Goal: Use online tool/utility: Utilize a website feature to perform a specific function

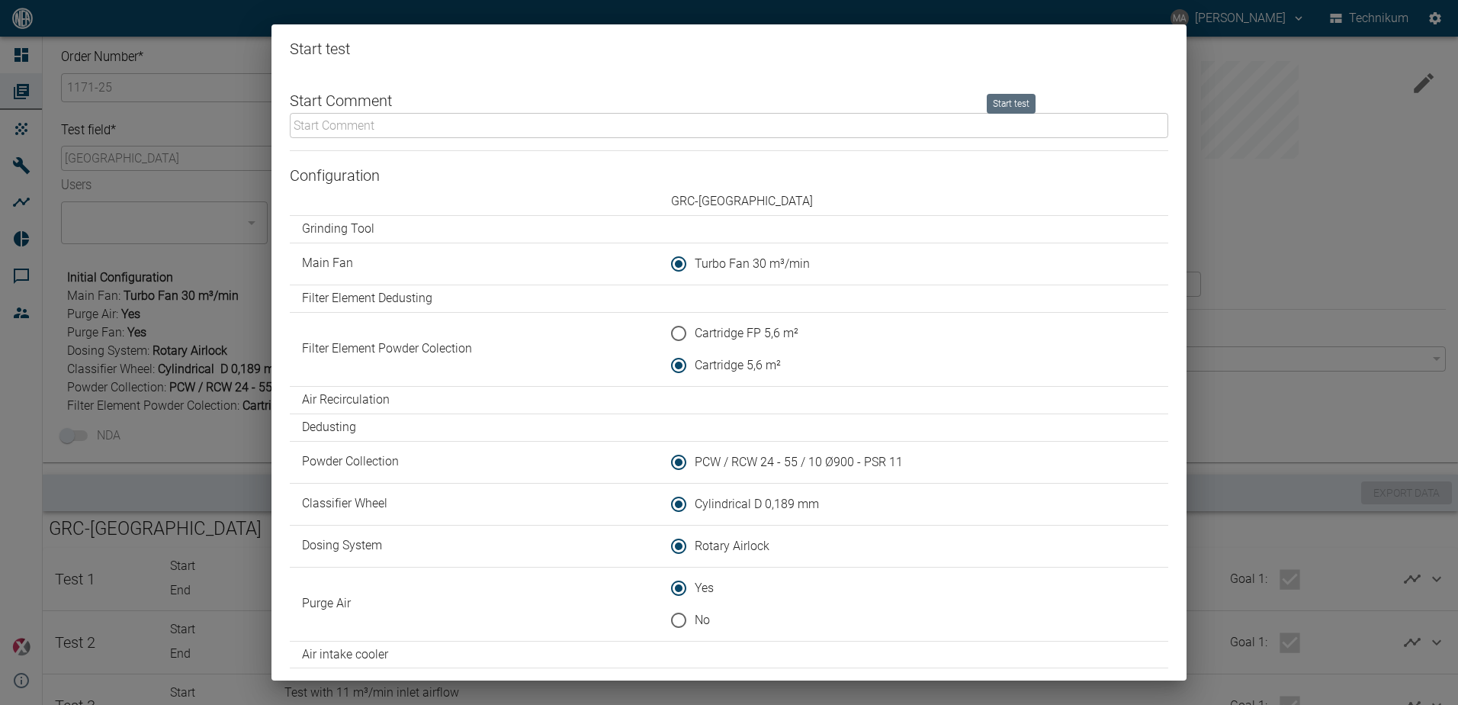
scroll to position [134, 0]
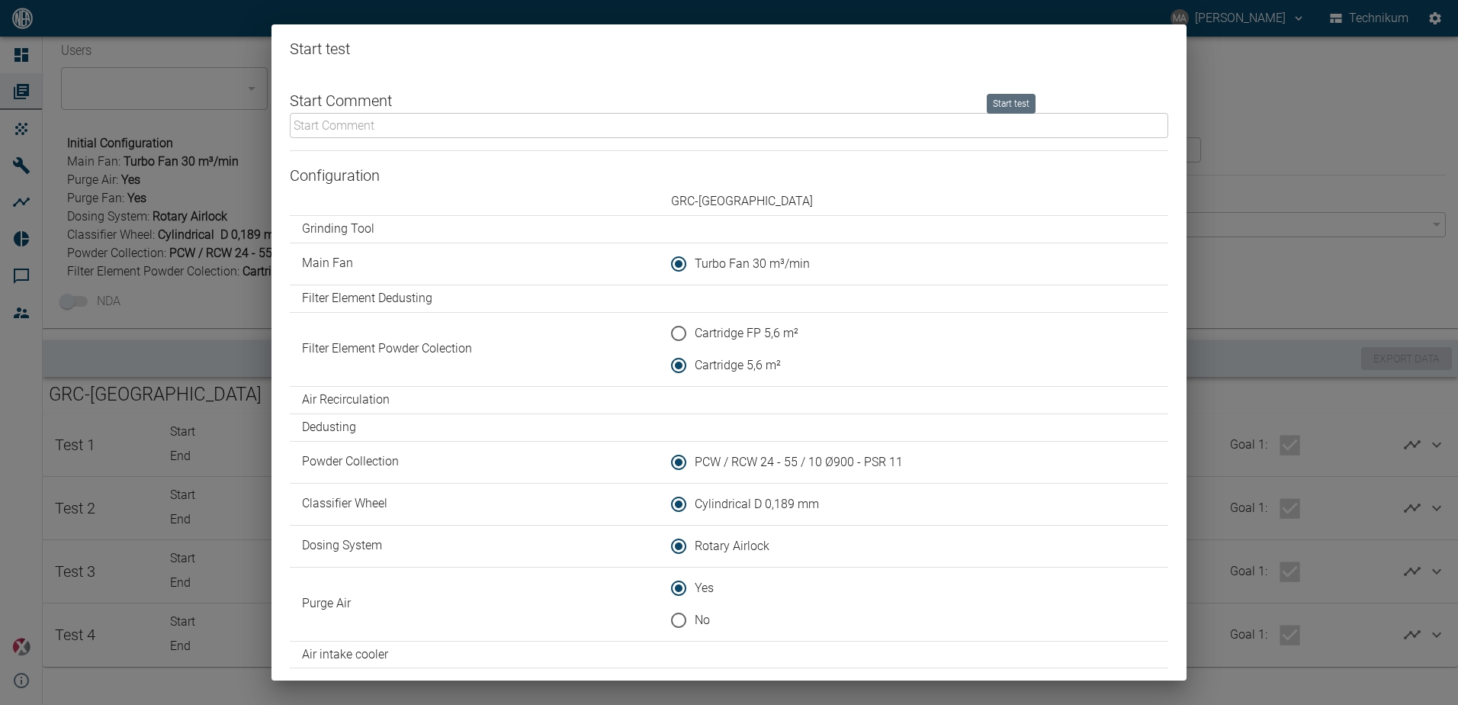
click at [509, 126] on input "text" at bounding box center [729, 125] width 879 height 25
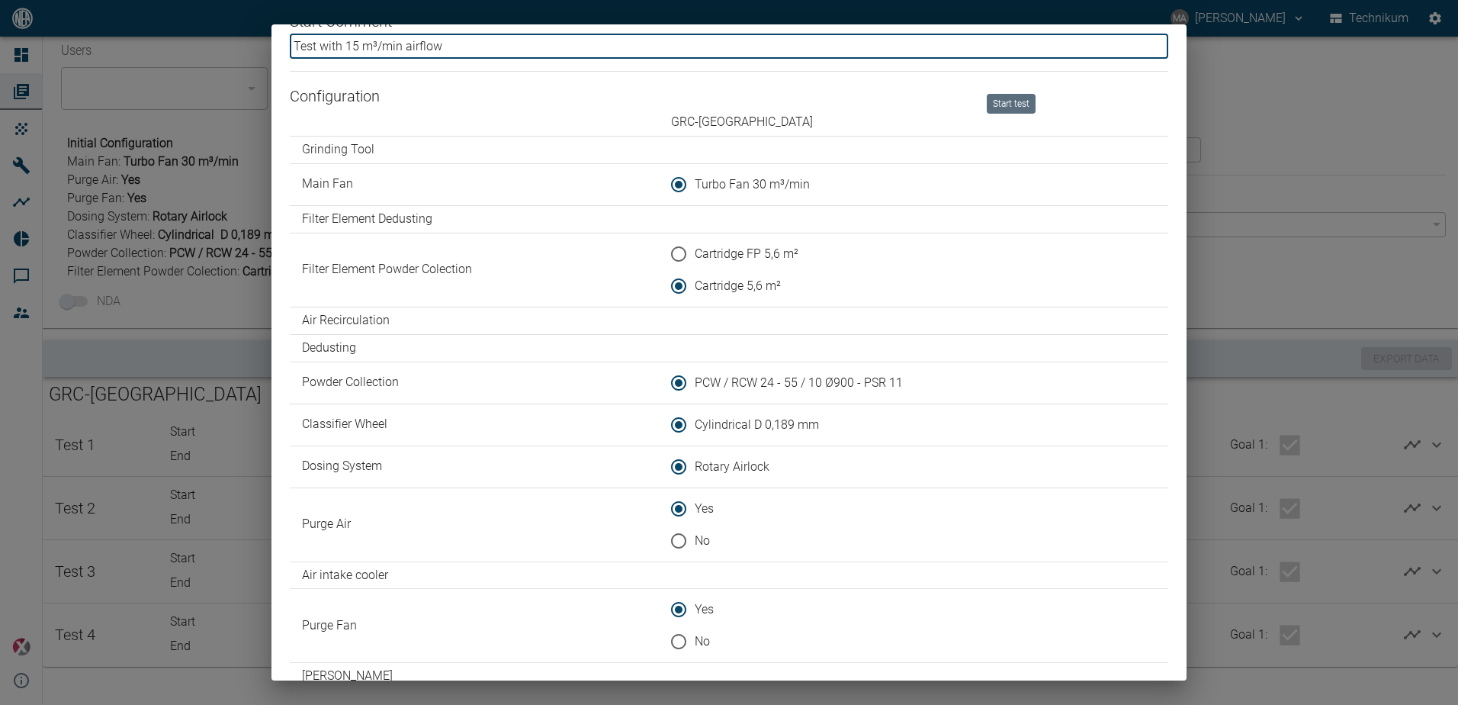
scroll to position [254, 0]
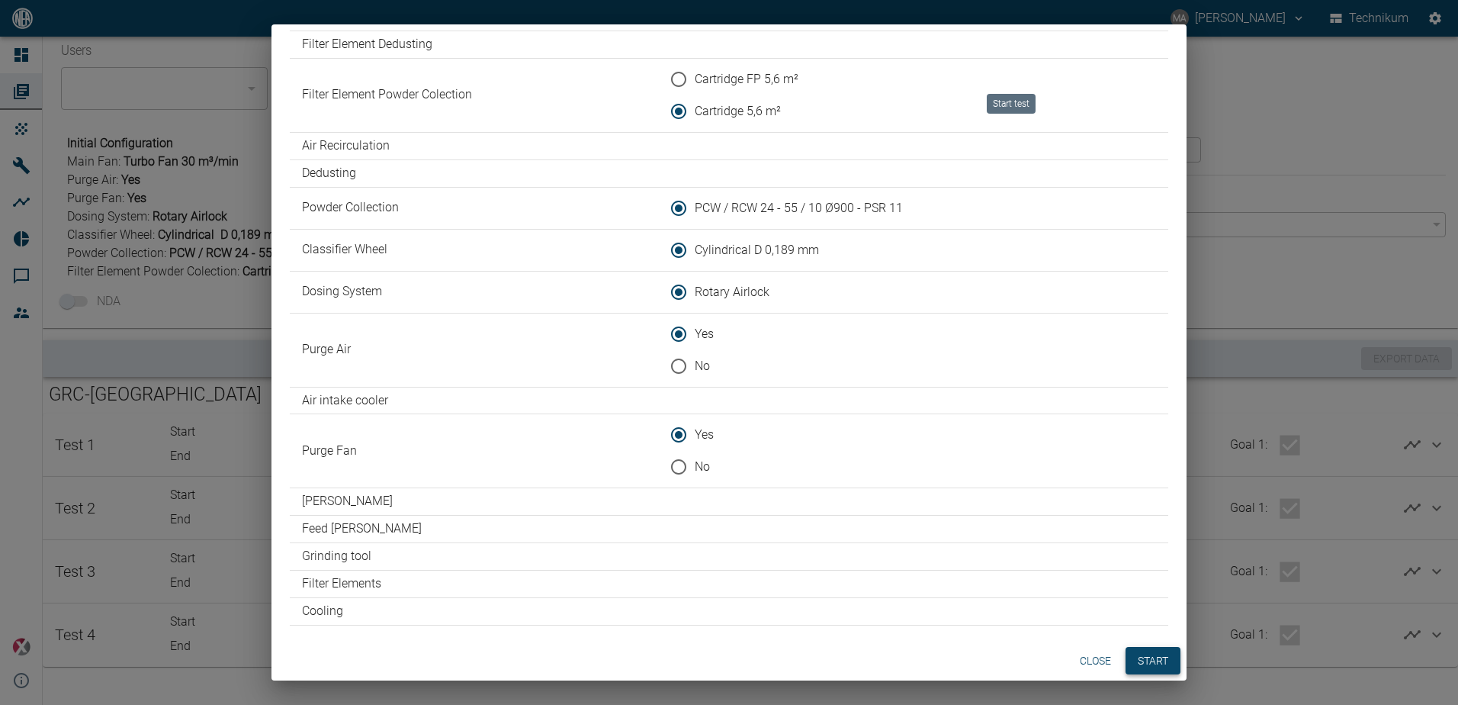
type input "Test with 15 m³/min airflow"
click at [1165, 660] on button "Start" at bounding box center [1153, 661] width 55 height 28
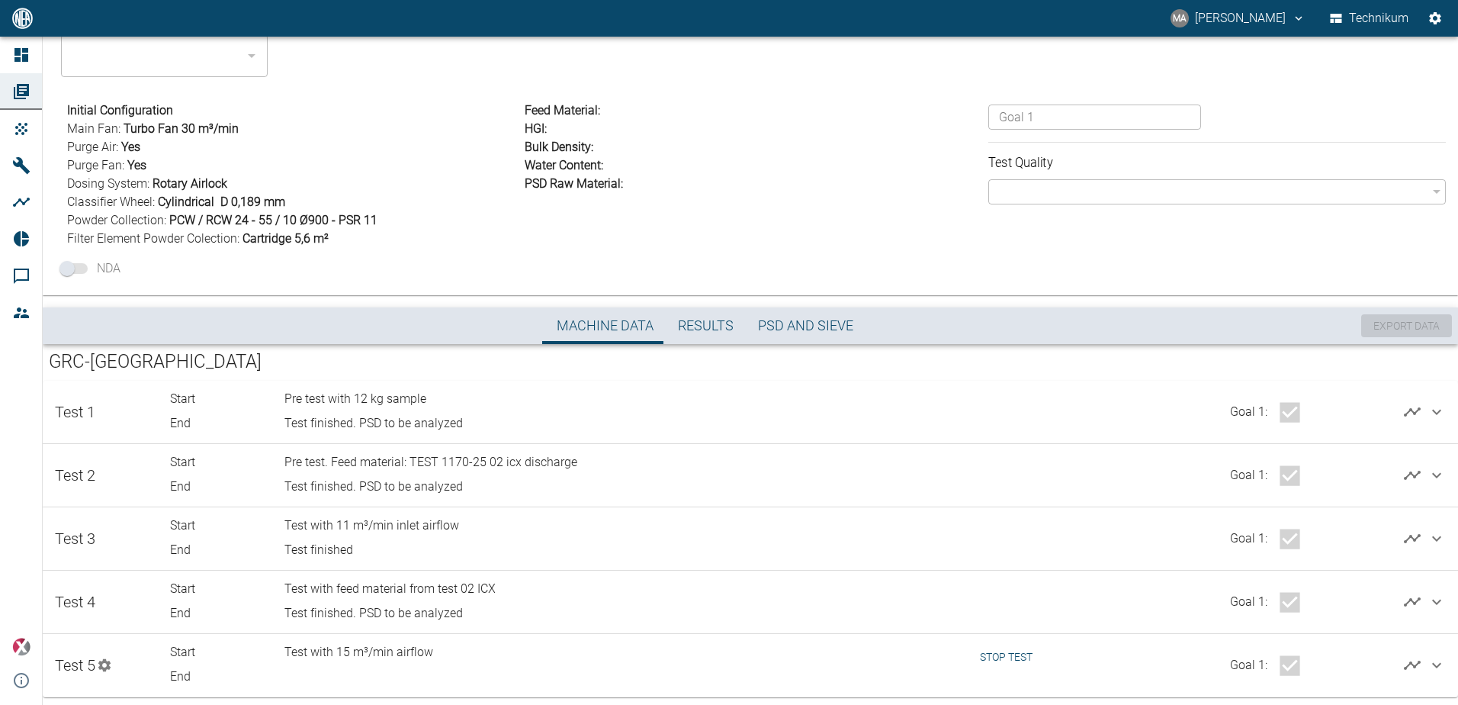
scroll to position [198, 0]
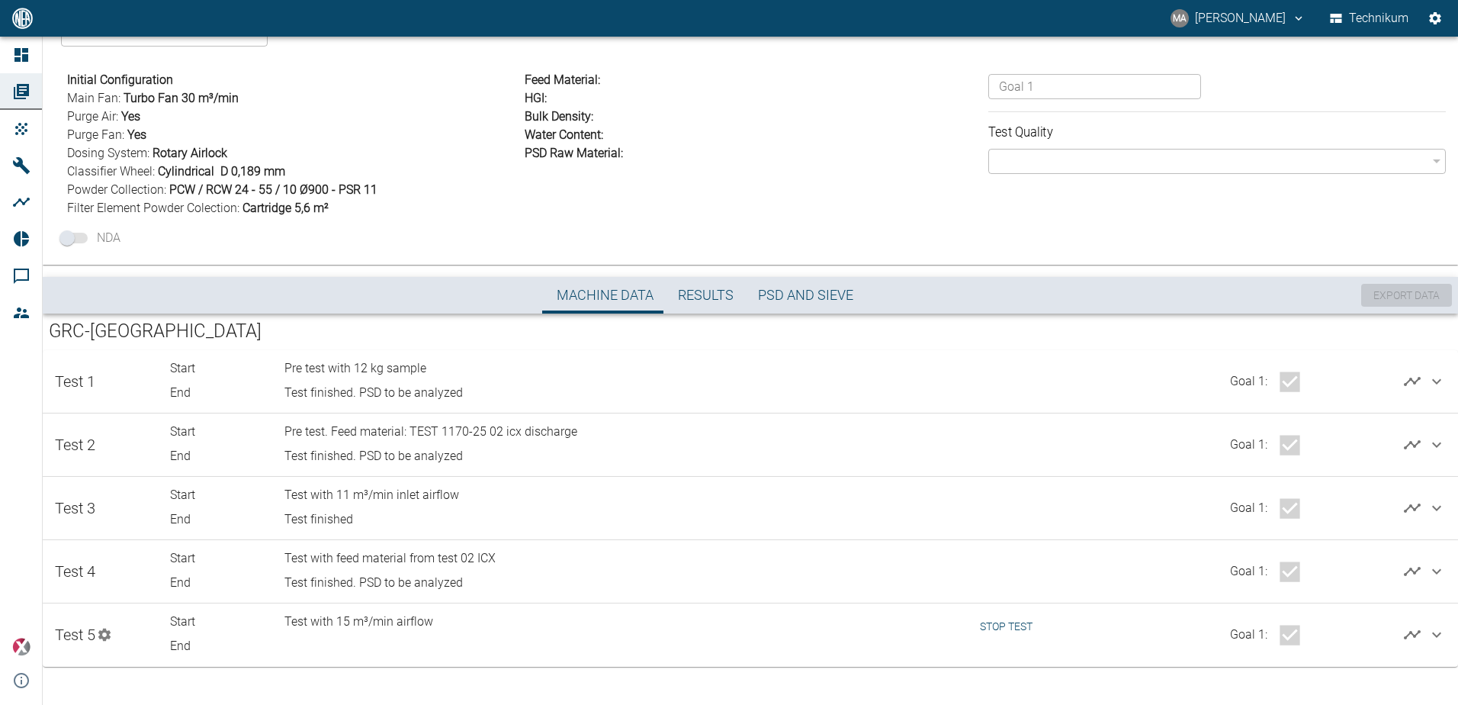
click at [1019, 625] on button "Stop test" at bounding box center [1006, 626] width 65 height 28
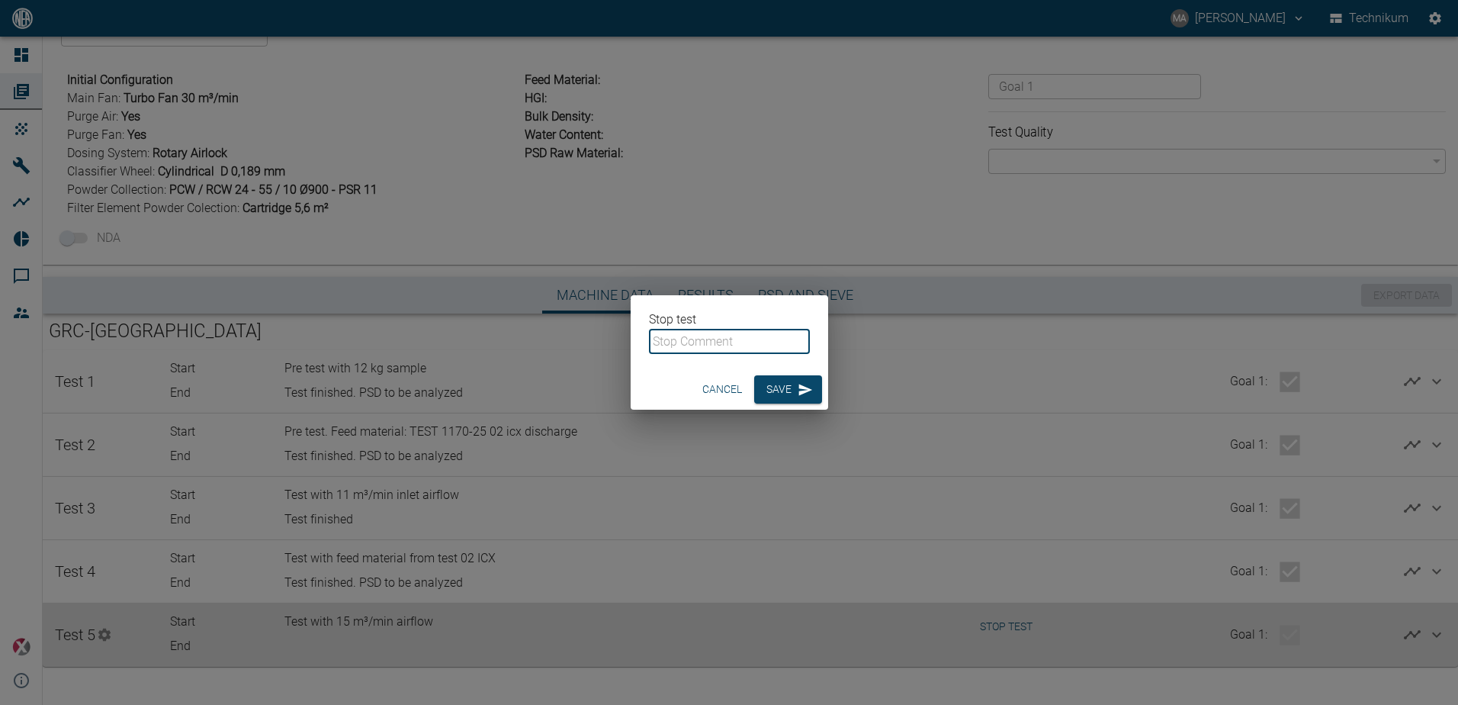
click at [738, 341] on input "text" at bounding box center [729, 341] width 161 height 25
type input "Material finished. Higher throughputs were achieved, system run with stability"
click at [755, 350] on input "Material finished. Higher throughputs were achieved, system run with stability" at bounding box center [729, 341] width 161 height 25
click at [755, 349] on input "Material finished. Higher throughputs were achieved, system run with stability" at bounding box center [729, 341] width 161 height 25
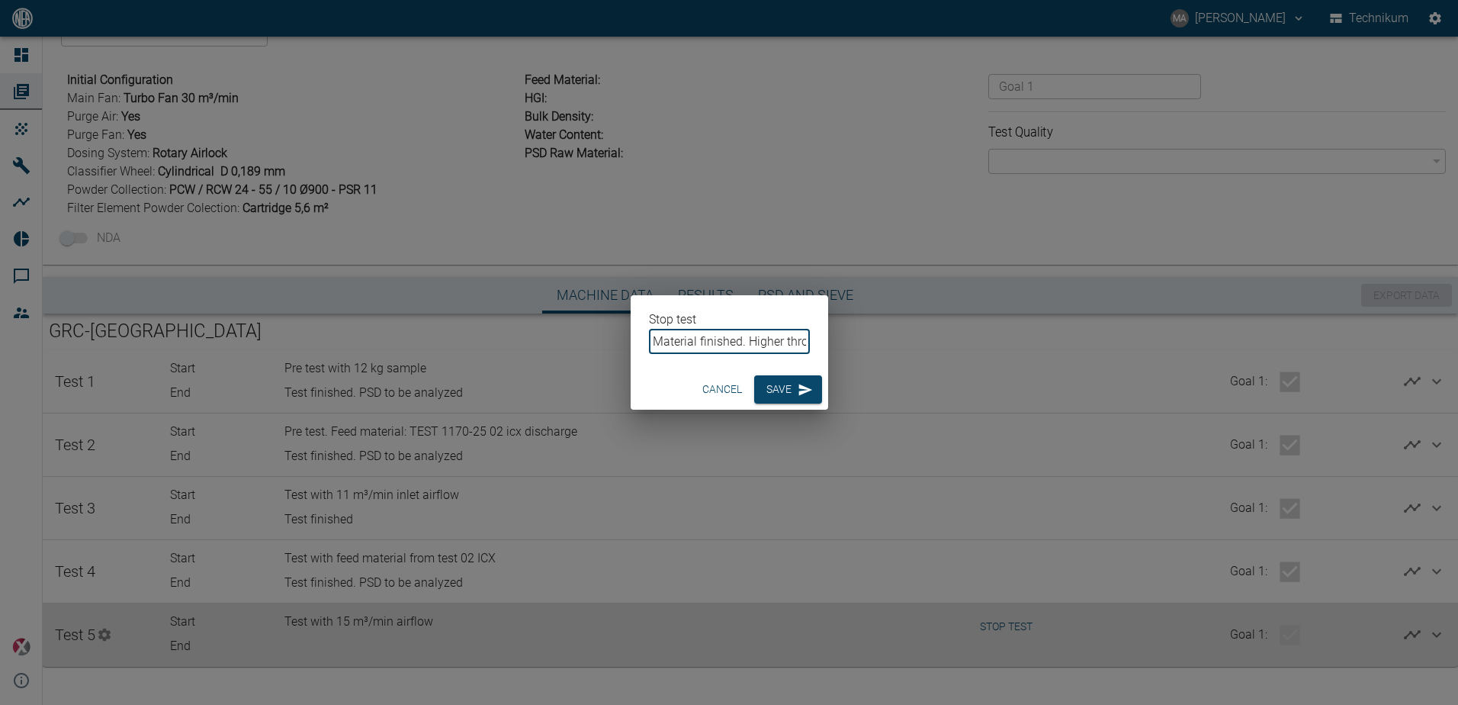
click at [755, 349] on input "Material finished. Higher throughputs were achieved, system run with stability" at bounding box center [729, 341] width 161 height 25
click at [730, 345] on input "text" at bounding box center [729, 341] width 161 height 25
type input "Test finished. PSD to be analyzed"
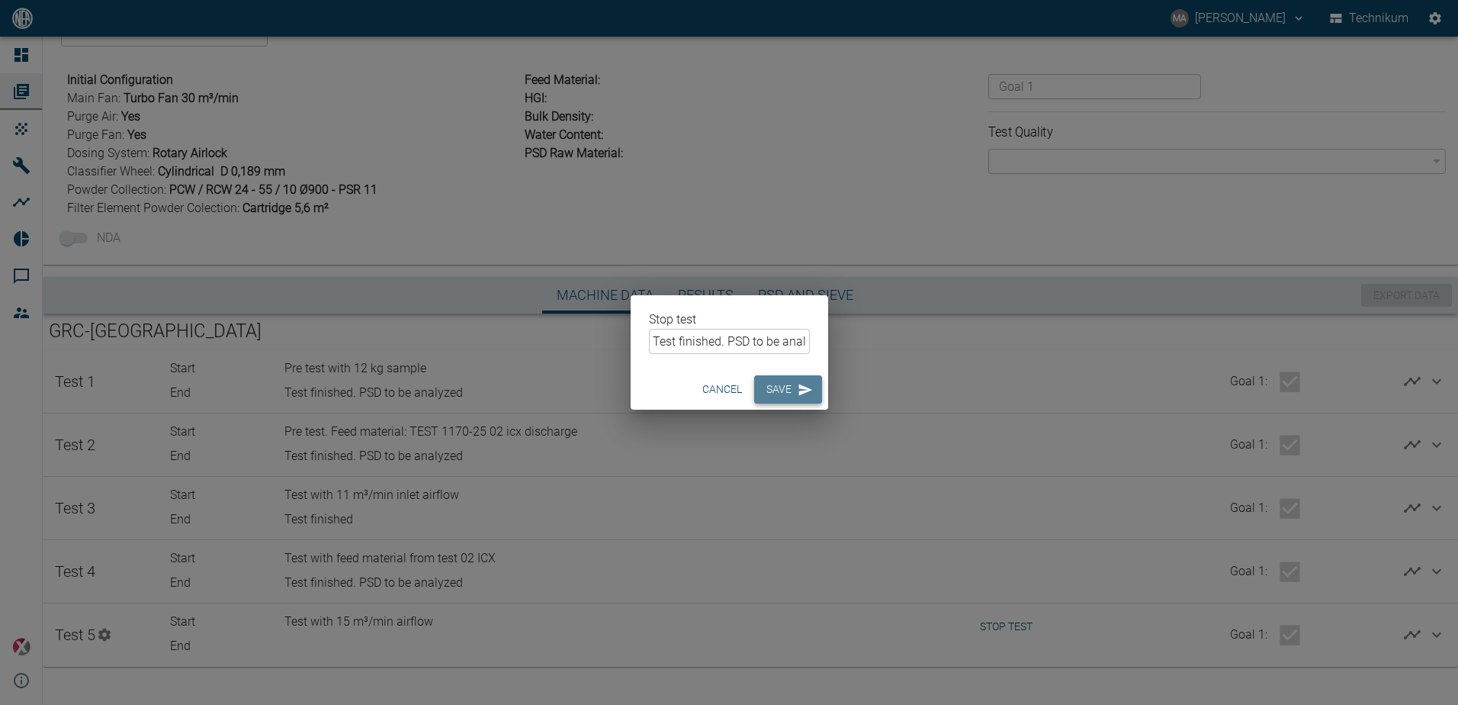
click at [758, 392] on button "Save" at bounding box center [788, 389] width 68 height 28
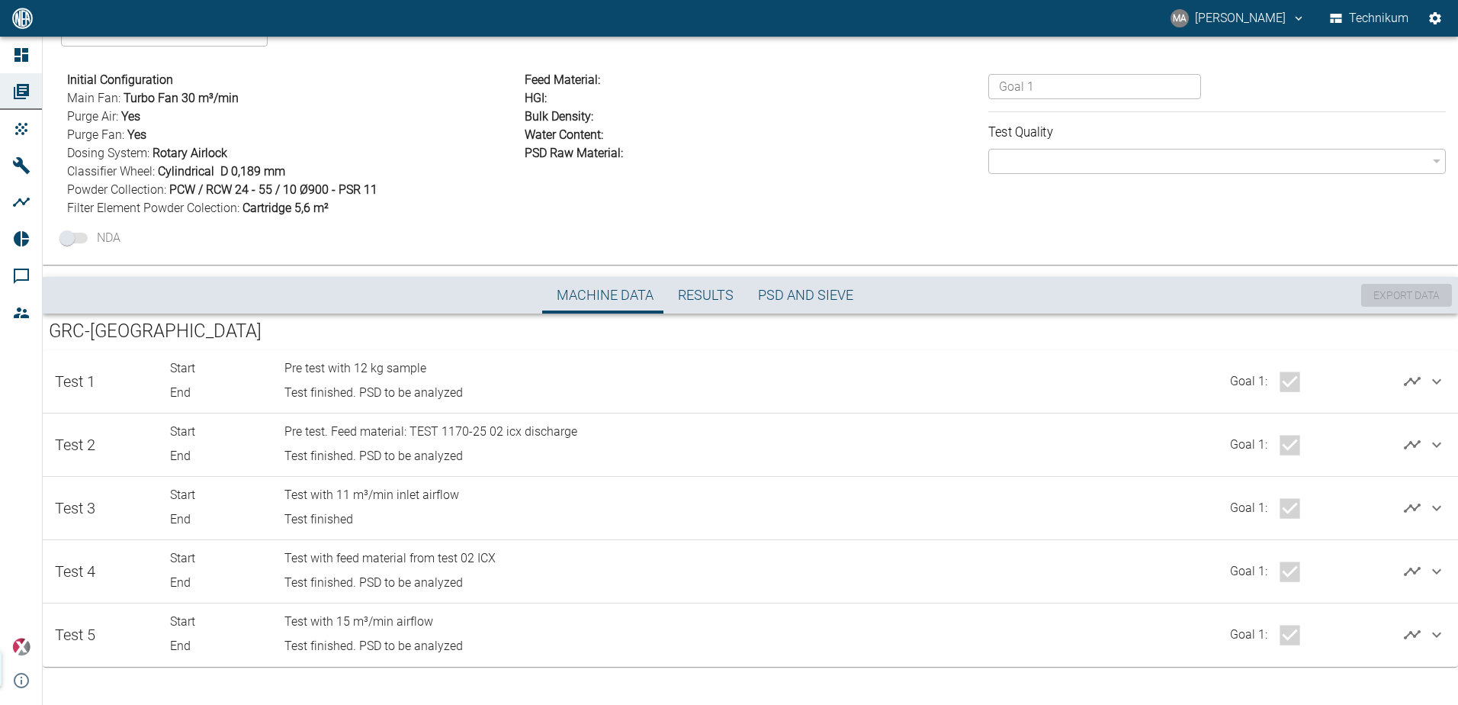
click at [943, 20] on button "Start test" at bounding box center [980, 6] width 100 height 28
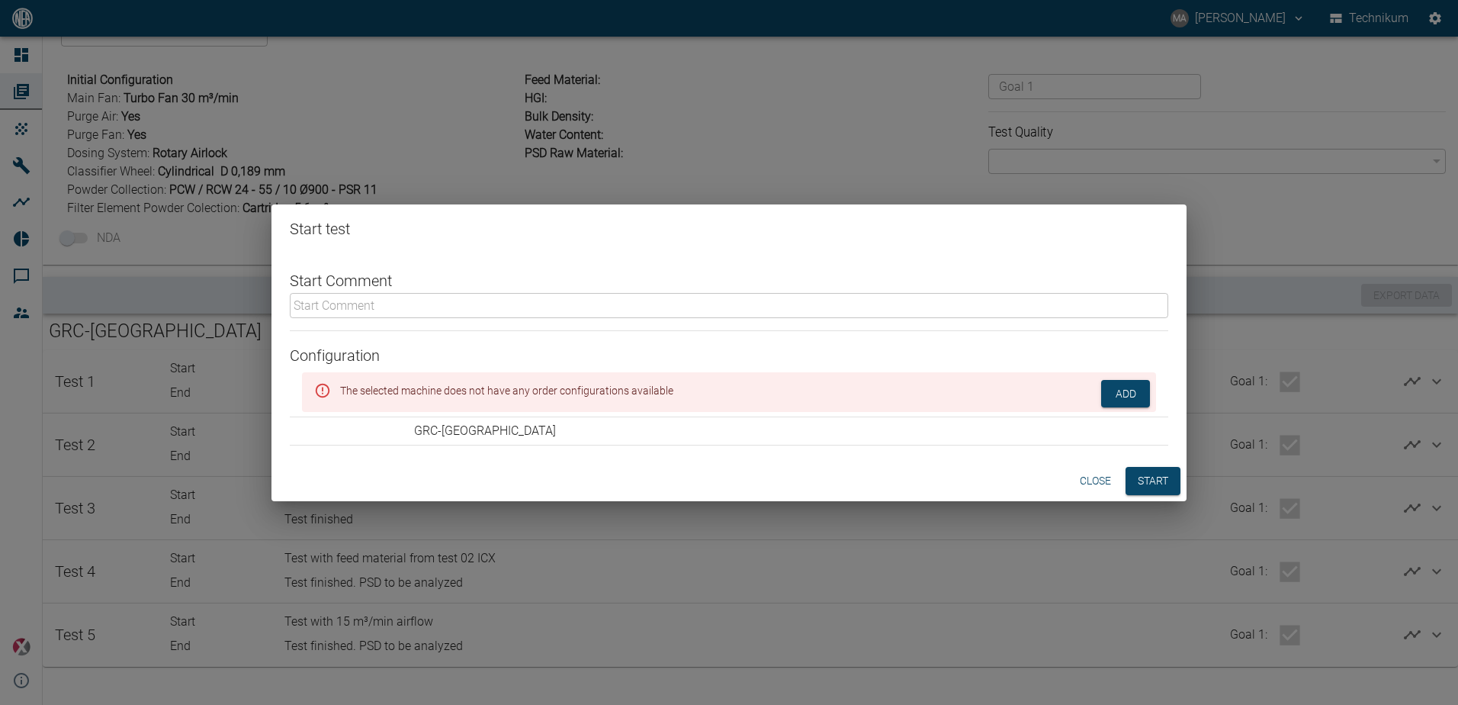
scroll to position [0, 0]
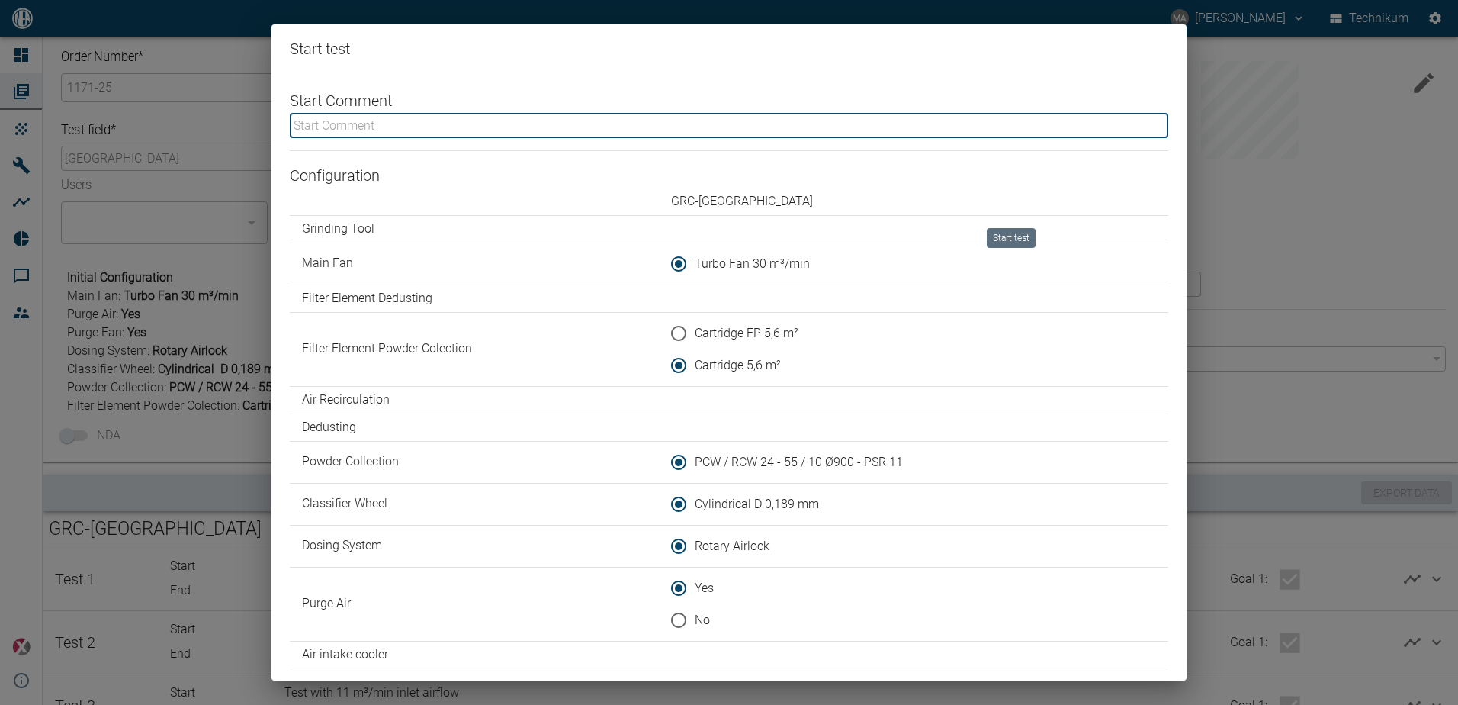
click at [637, 127] on input "text" at bounding box center [729, 125] width 879 height 25
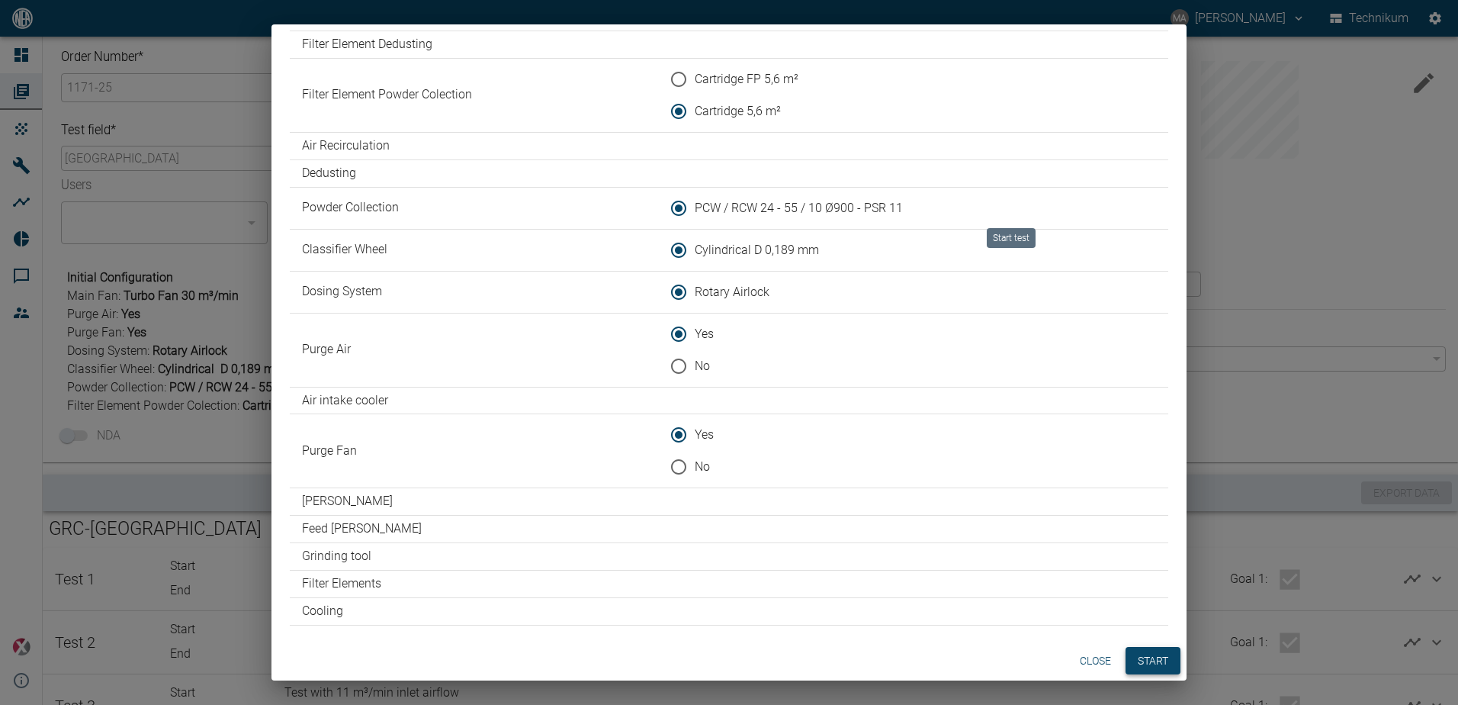
type input "Test with 1 m³/min inlet airflow and 55 ms classifier speed"
click at [1137, 660] on button "Start" at bounding box center [1153, 661] width 55 height 28
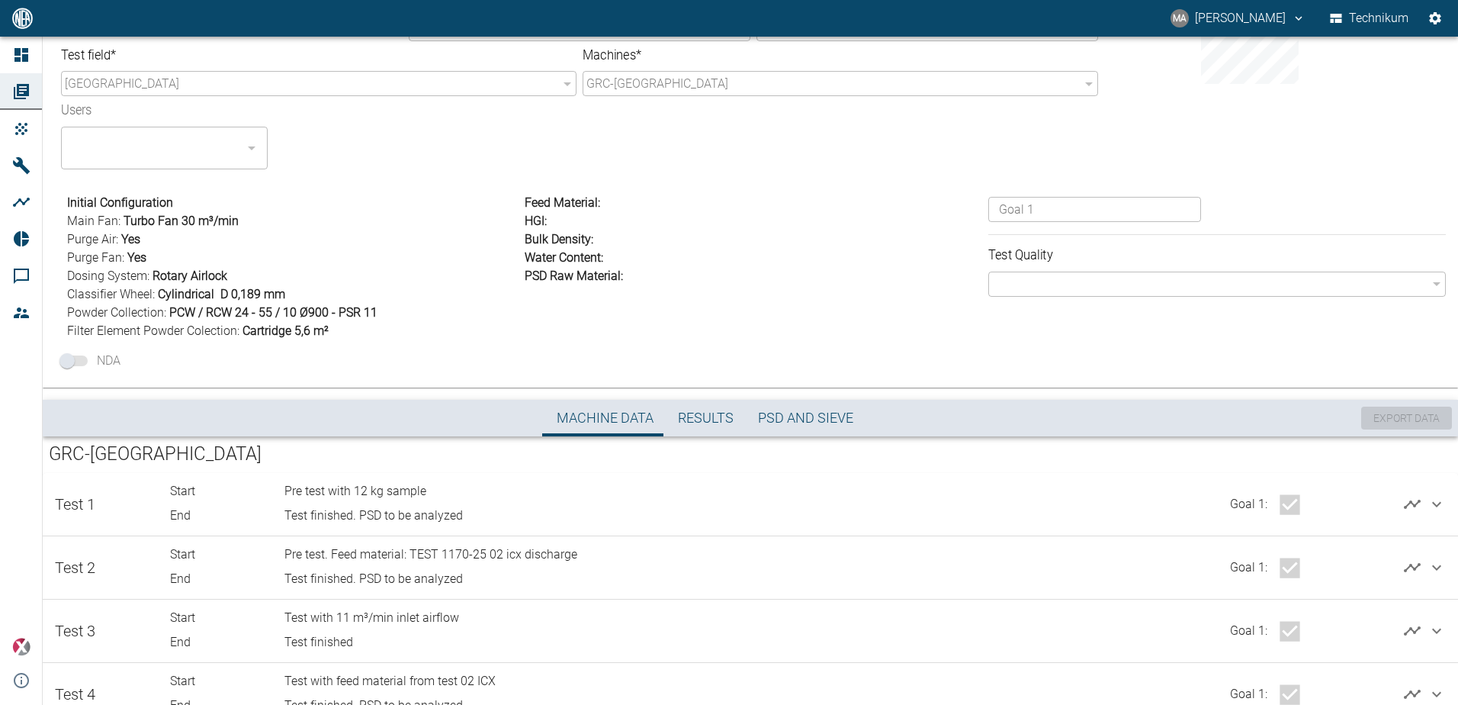
scroll to position [229, 0]
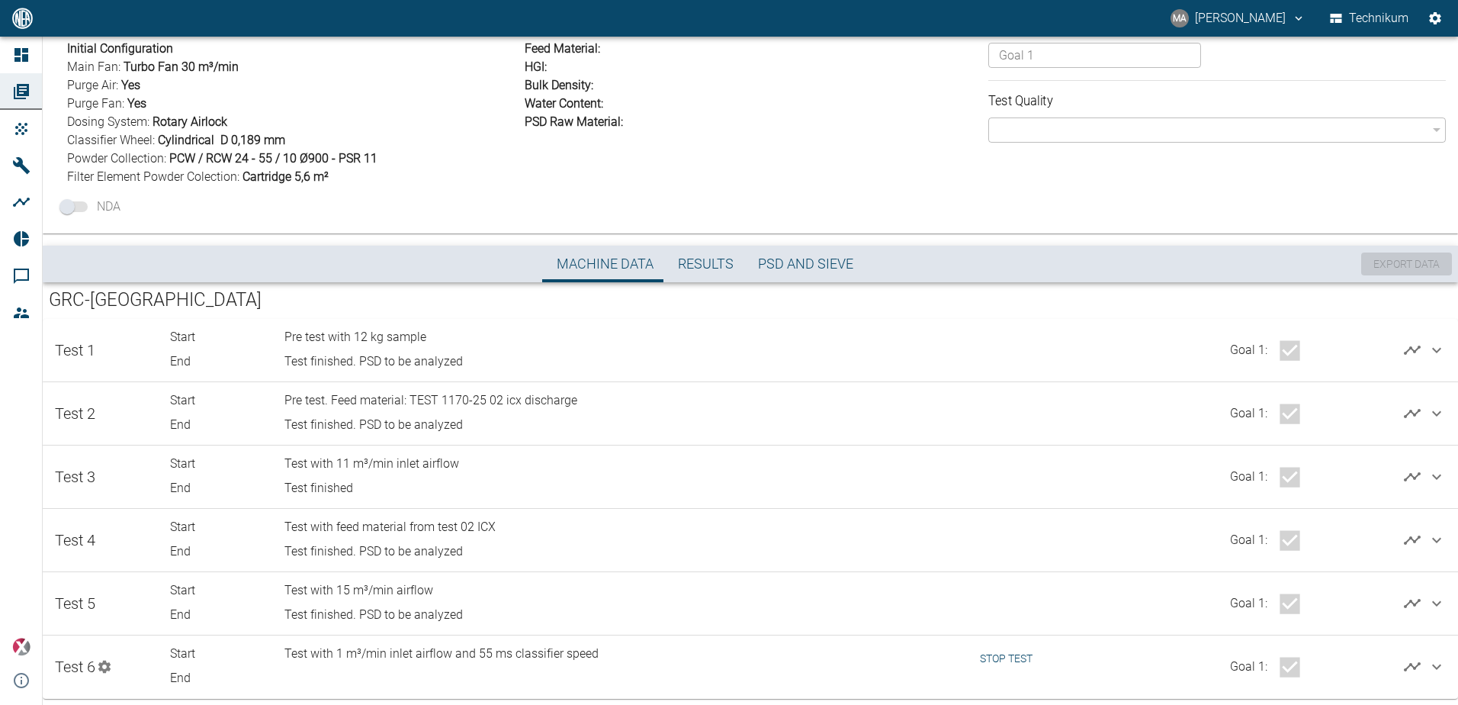
click at [998, 621] on div at bounding box center [1025, 600] width 115 height 51
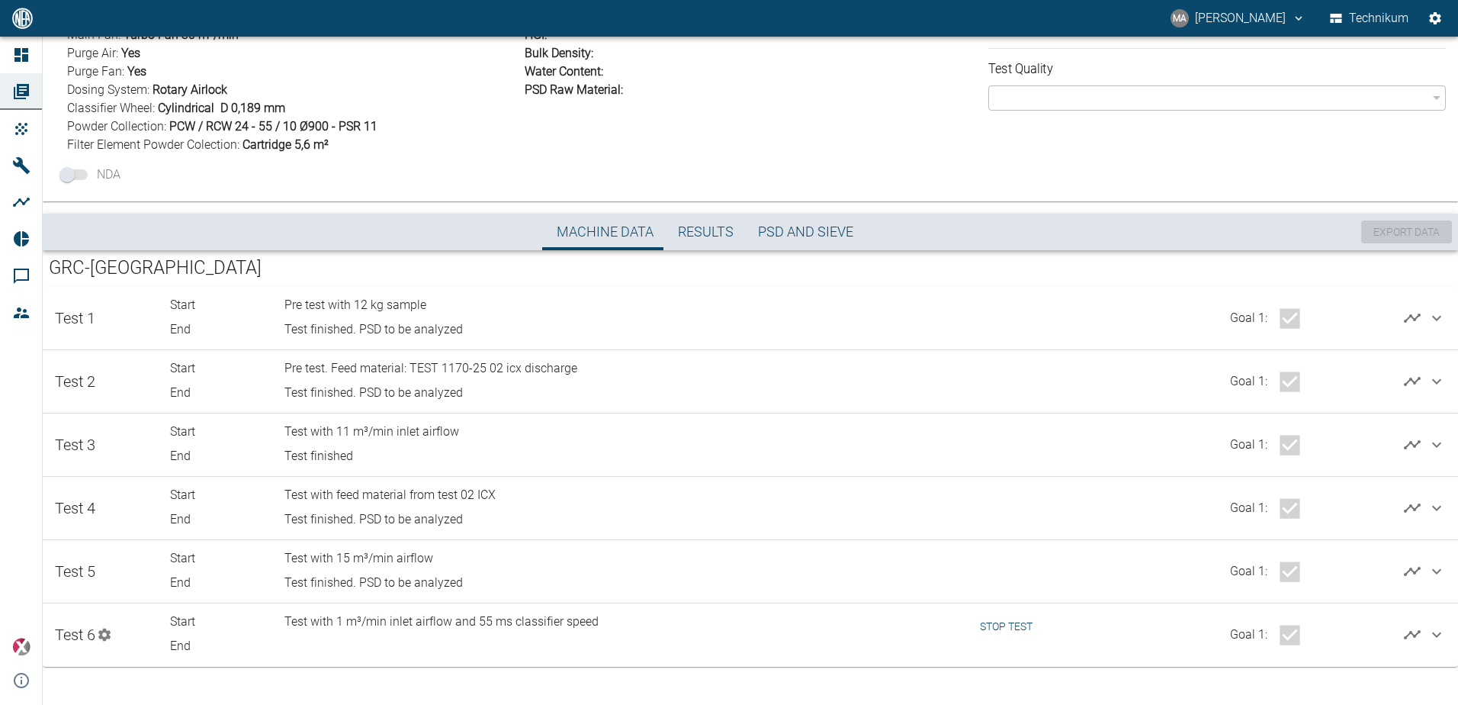
click at [987, 625] on button "Stop test" at bounding box center [1006, 626] width 65 height 28
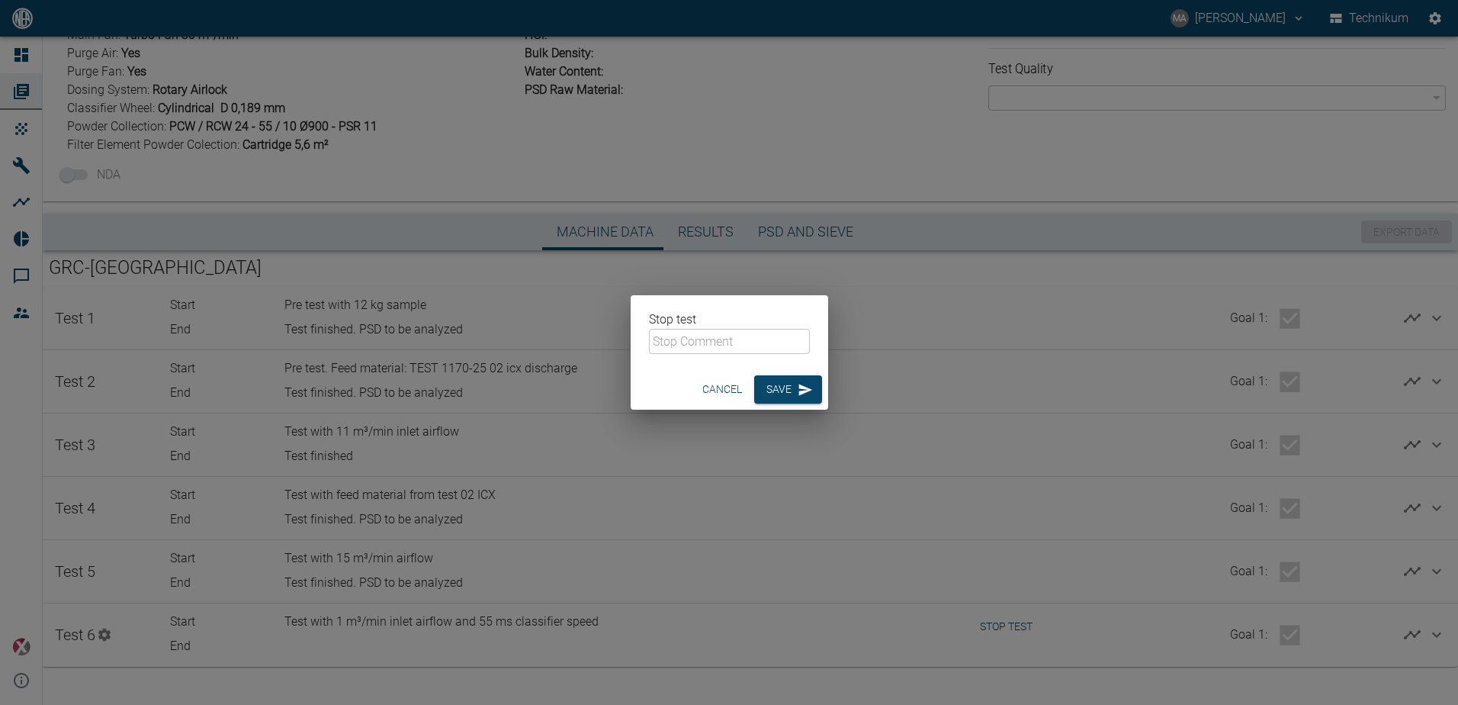
click at [694, 338] on input "text" at bounding box center [729, 341] width 161 height 25
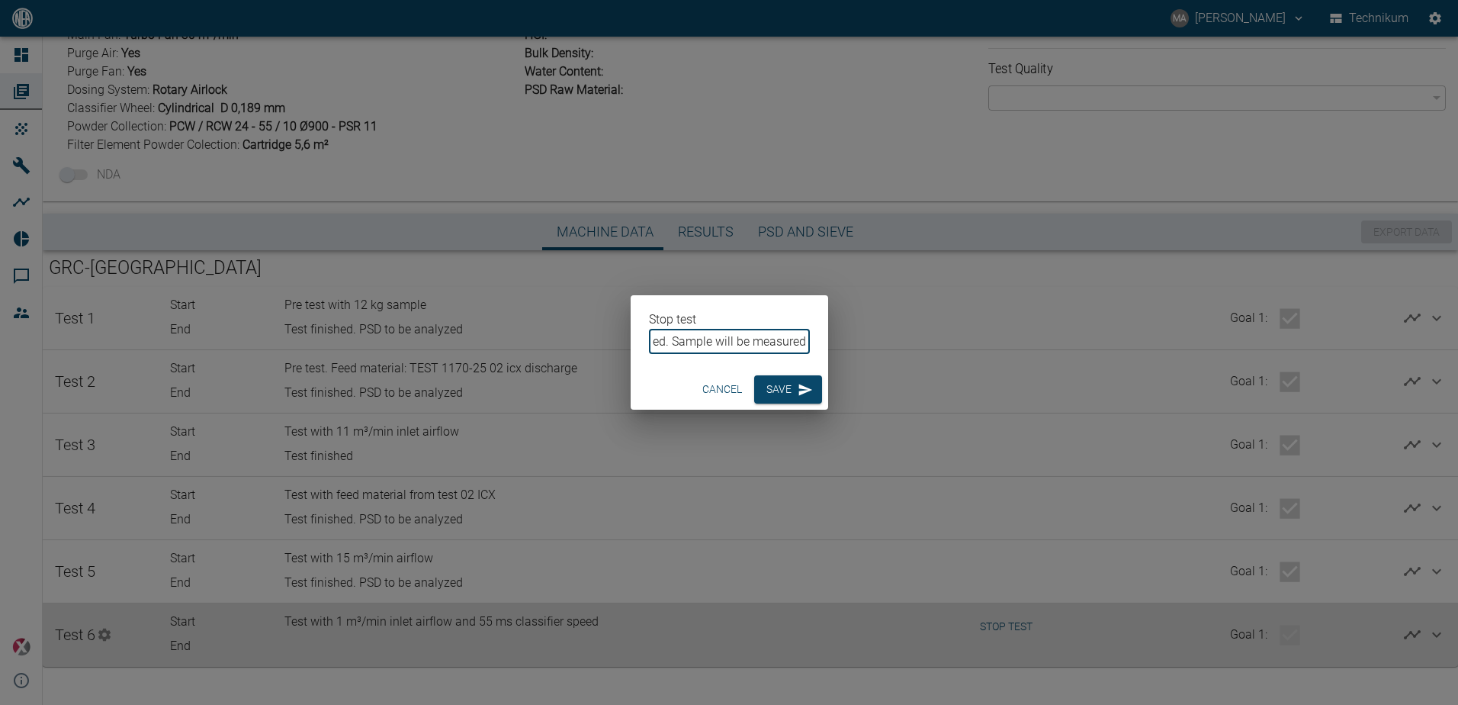
scroll to position [0, 69]
click at [710, 339] on input "Test stopped. Sample will be measured" at bounding box center [729, 341] width 161 height 25
type input "Test stopped. Sample PSD will be measured"
click at [798, 394] on icon "button" at bounding box center [805, 389] width 15 height 15
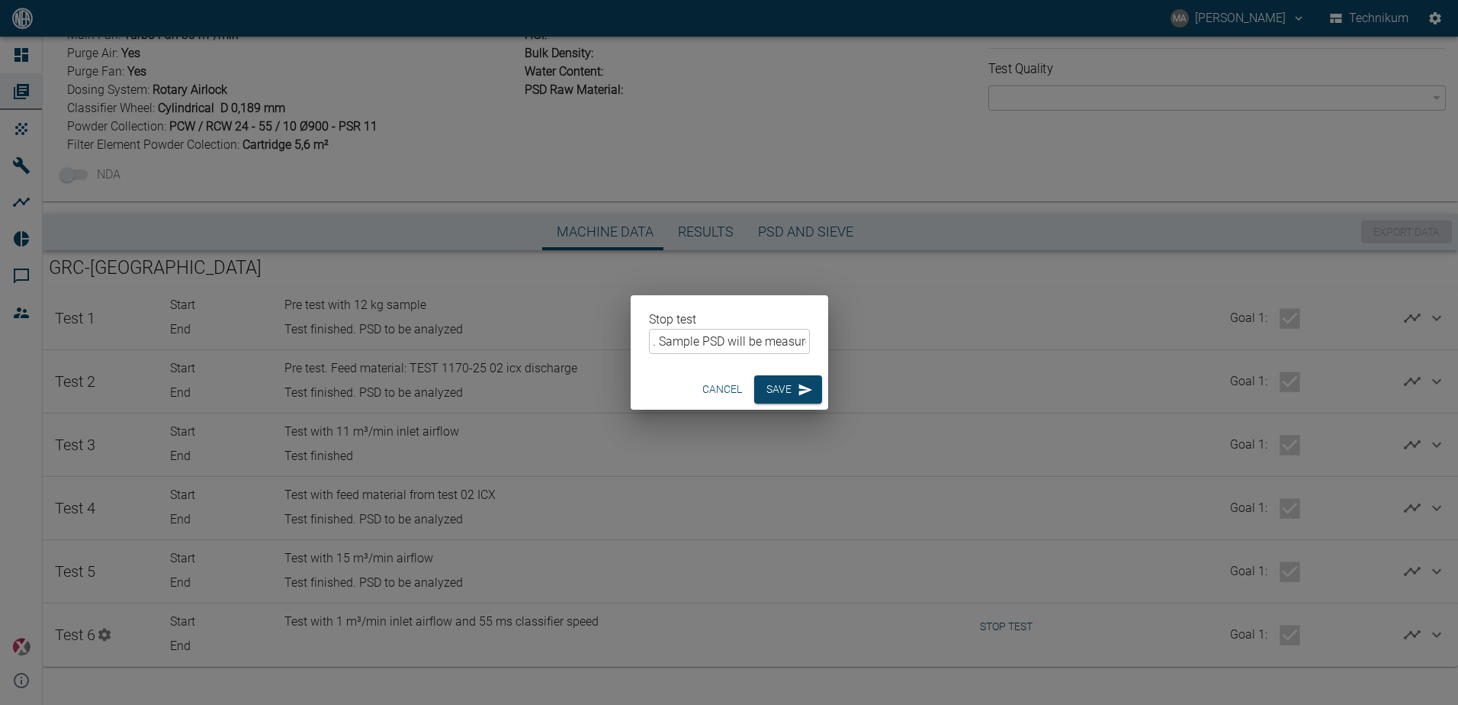
scroll to position [0, 0]
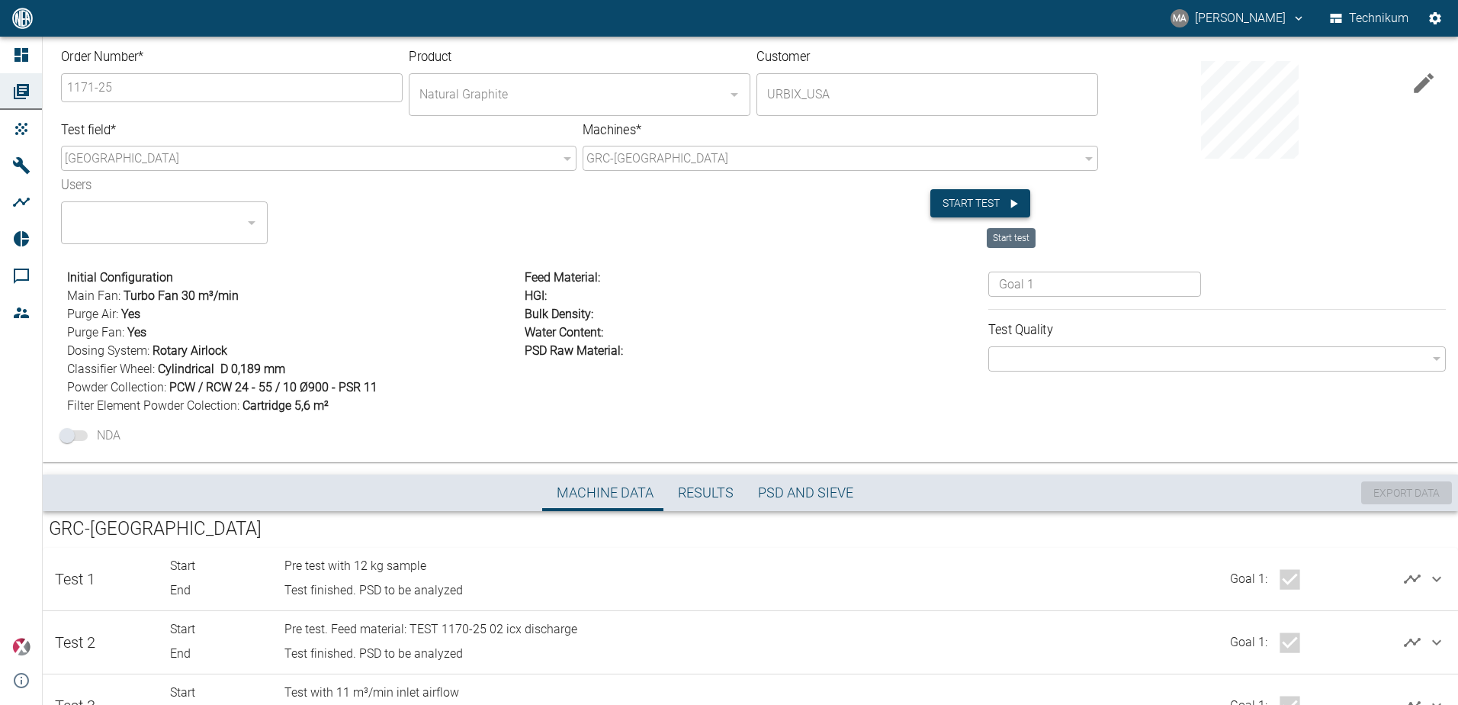
click at [951, 199] on button "Start test" at bounding box center [980, 203] width 100 height 28
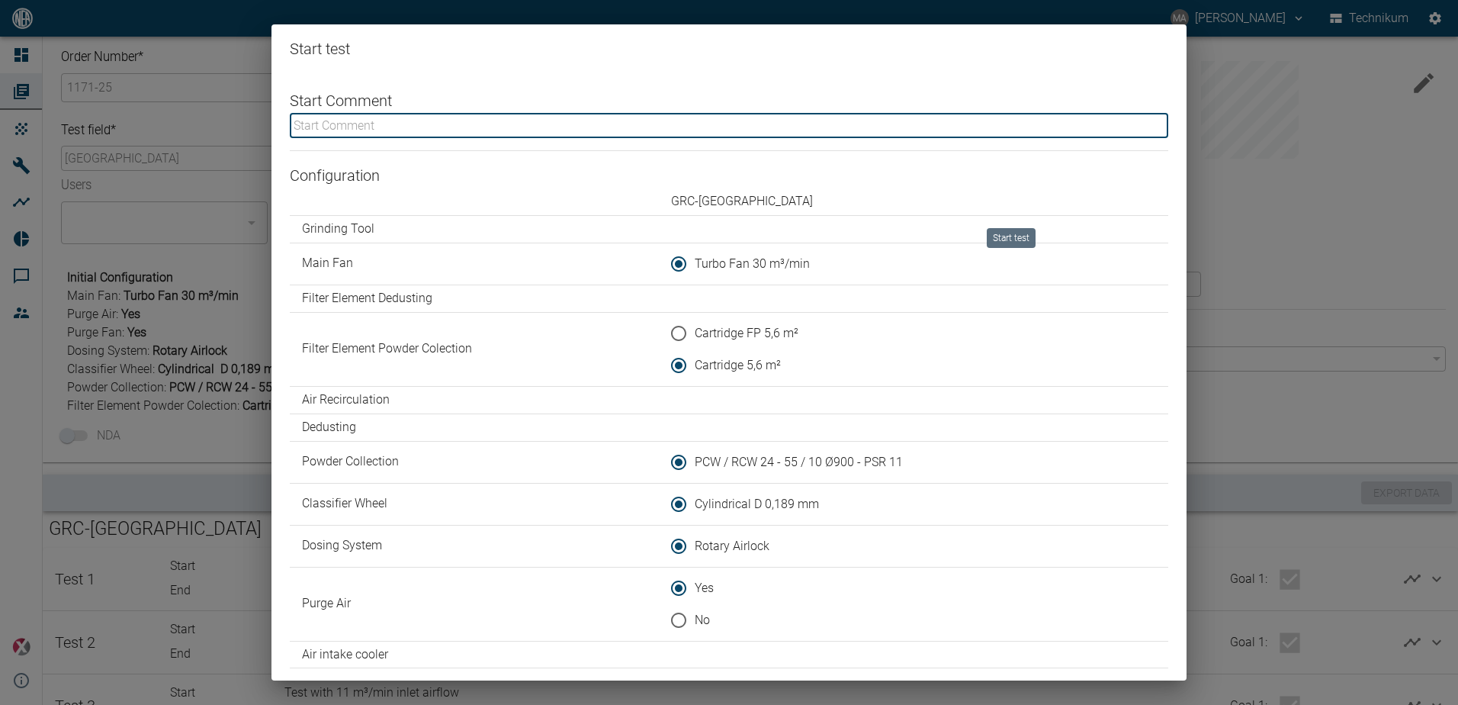
click at [467, 126] on input "text" at bounding box center [729, 125] width 879 height 25
type input "t"
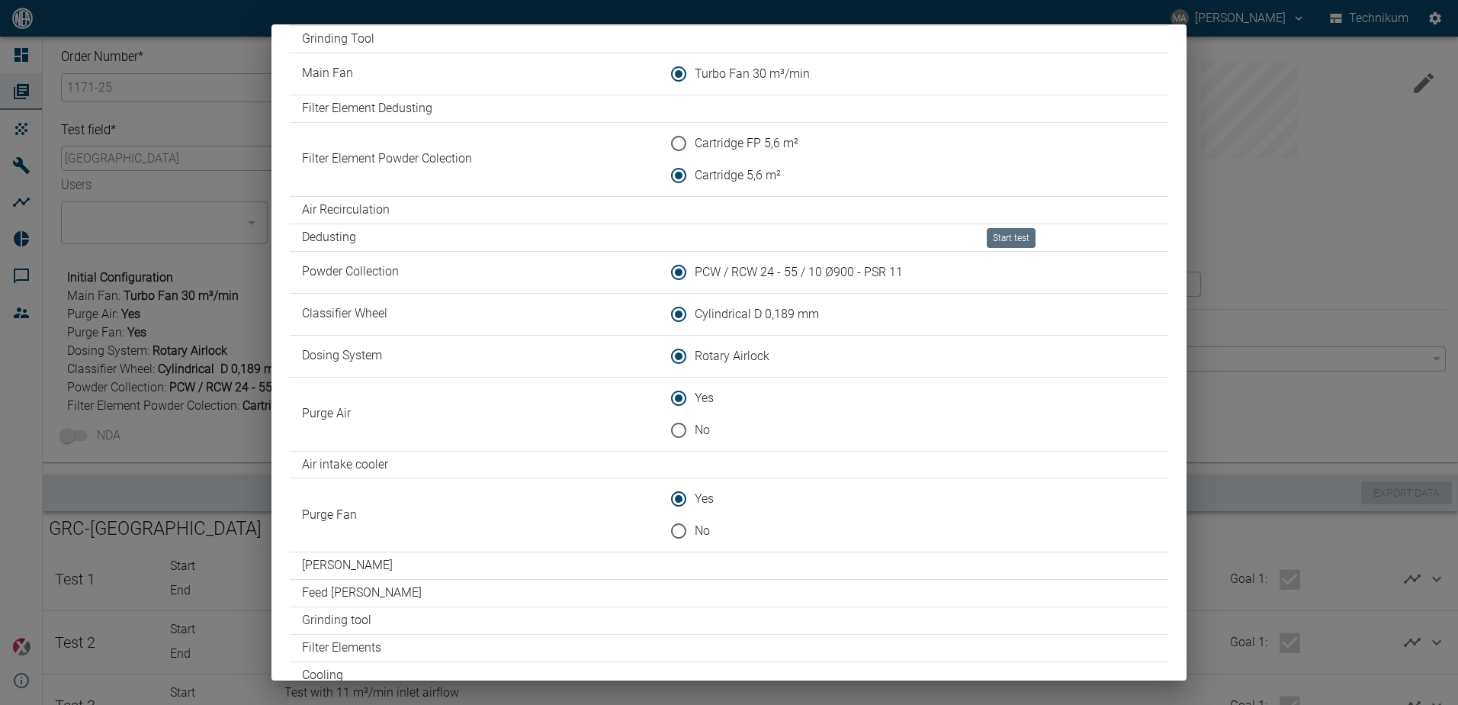
scroll to position [254, 0]
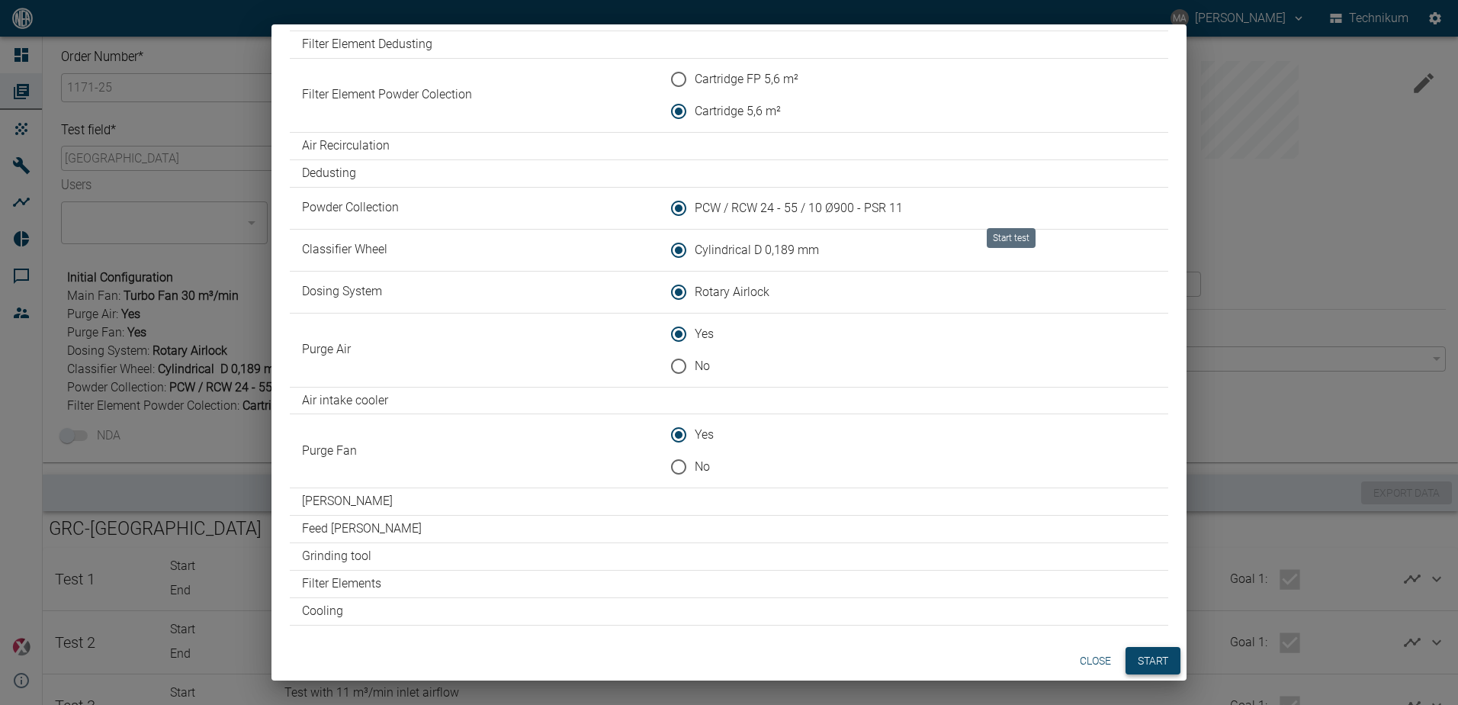
type input "Test with 50ms classifier speed"
click at [1144, 664] on button "Start" at bounding box center [1153, 661] width 55 height 28
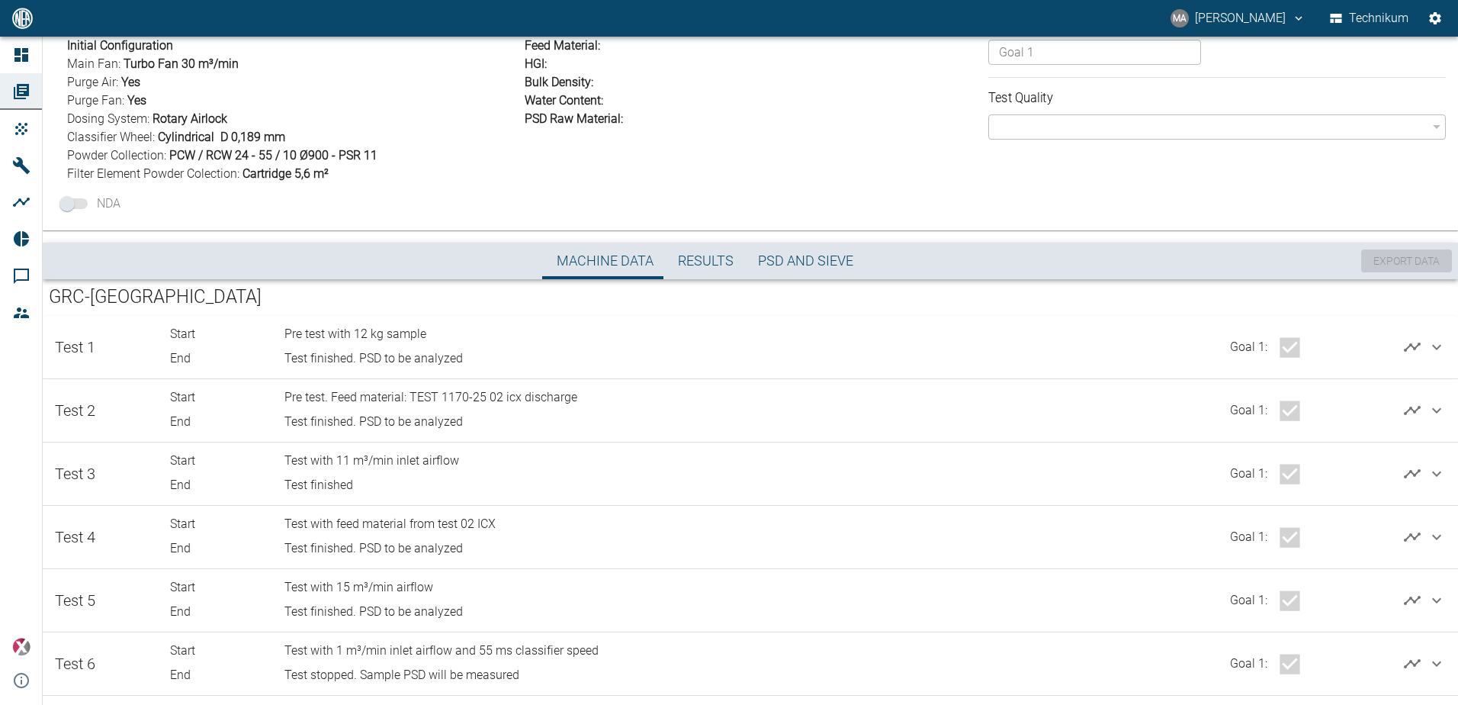
scroll to position [324, 0]
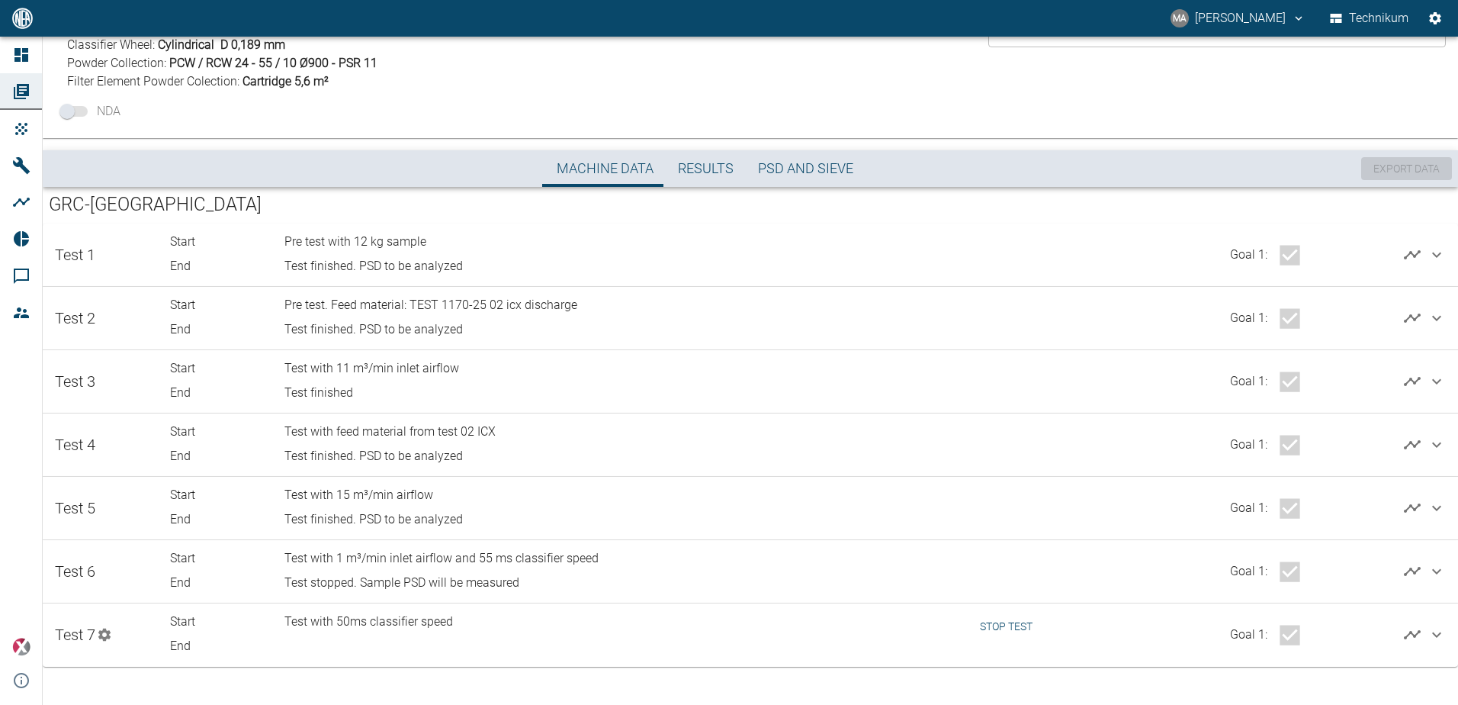
click at [992, 623] on button "Stop test" at bounding box center [1006, 626] width 65 height 28
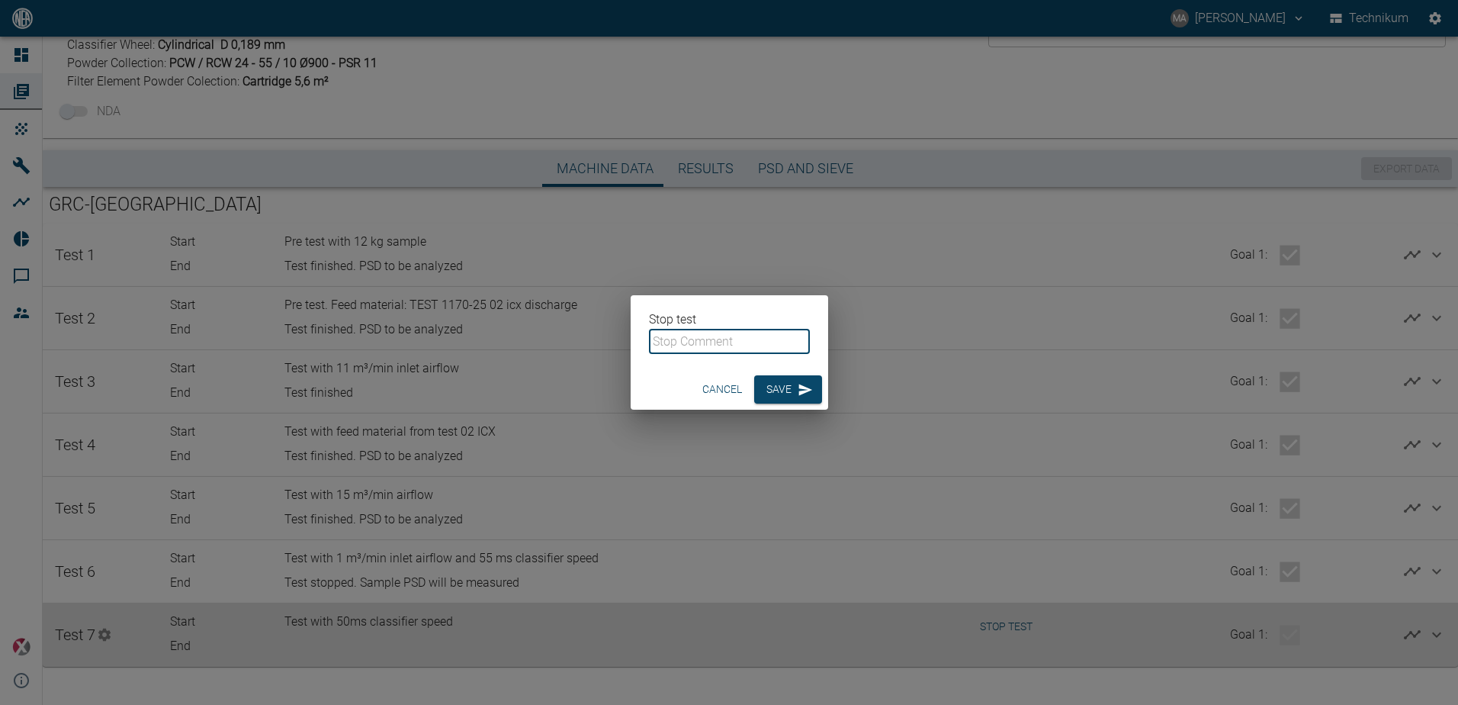
click at [710, 340] on input "text" at bounding box center [729, 341] width 161 height 25
type input "Test finished"
click at [693, 320] on p "Stop test" at bounding box center [729, 319] width 161 height 18
click at [760, 309] on div "Stop test Test finished ​" at bounding box center [730, 332] width 198 height 74
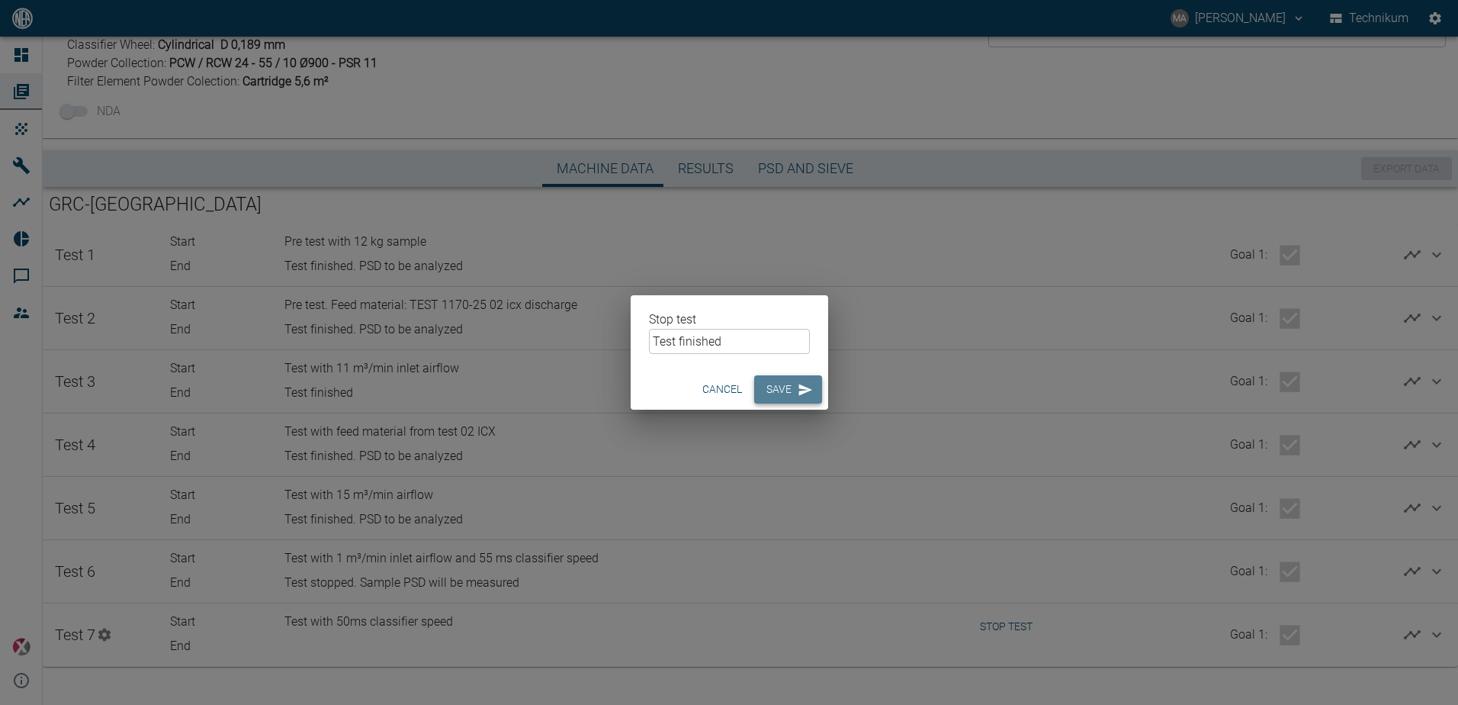
click at [774, 384] on button "Save" at bounding box center [788, 389] width 68 height 28
